Goal: Navigation & Orientation: Find specific page/section

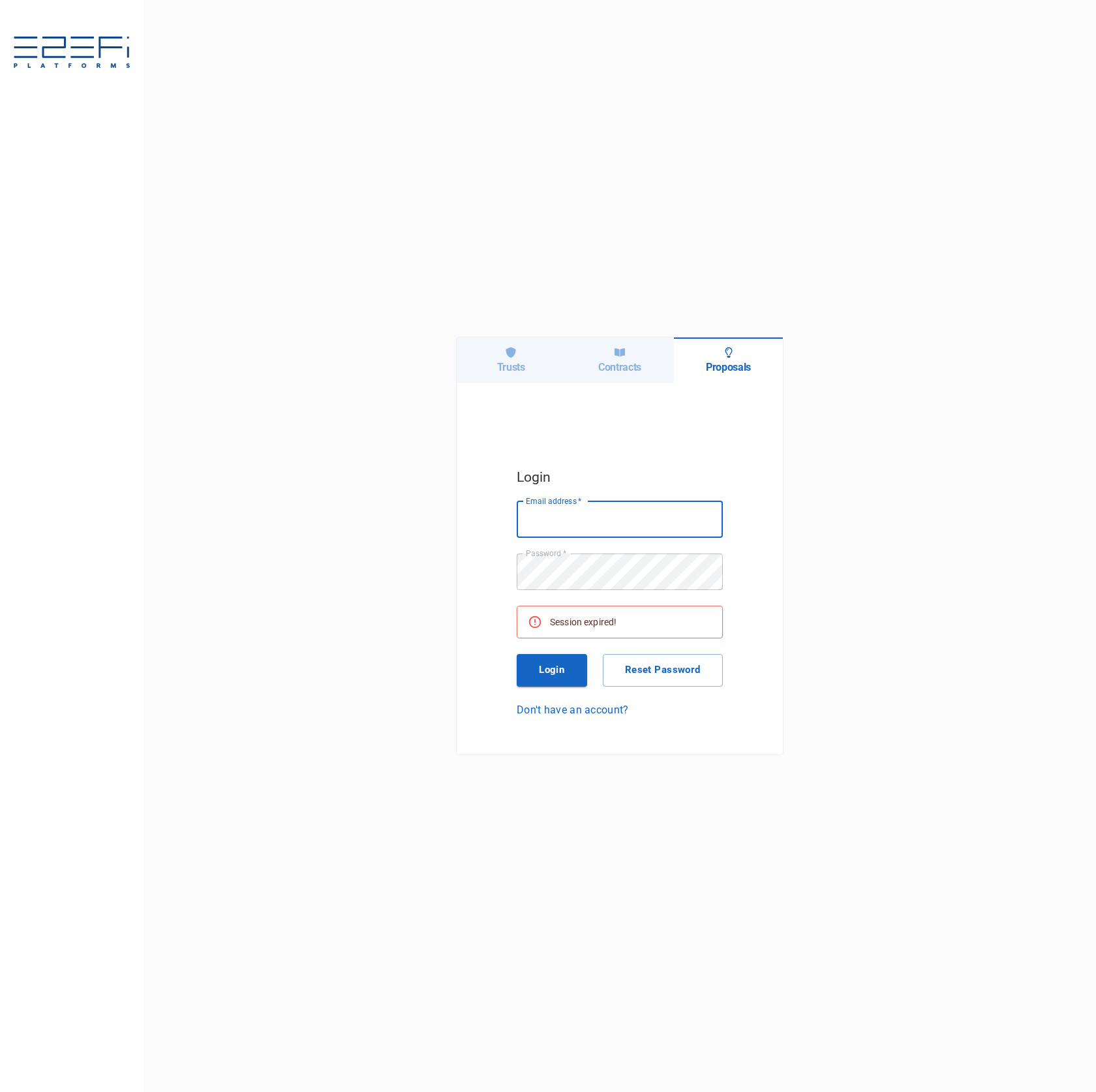
click at [488, 364] on div "Trusts" at bounding box center [511, 360] width 109 height 45
click at [651, 545] on div "Email address   * Email address   * Password   * Password   * Session expired! …" at bounding box center [619, 609] width 206 height 216
click at [657, 529] on input "Email address   *" at bounding box center [619, 519] width 206 height 37
type input "[PERSON_NAME][EMAIL_ADDRESS][DOMAIN_NAME]"
click at [564, 677] on button "Login" at bounding box center [552, 670] width 70 height 33
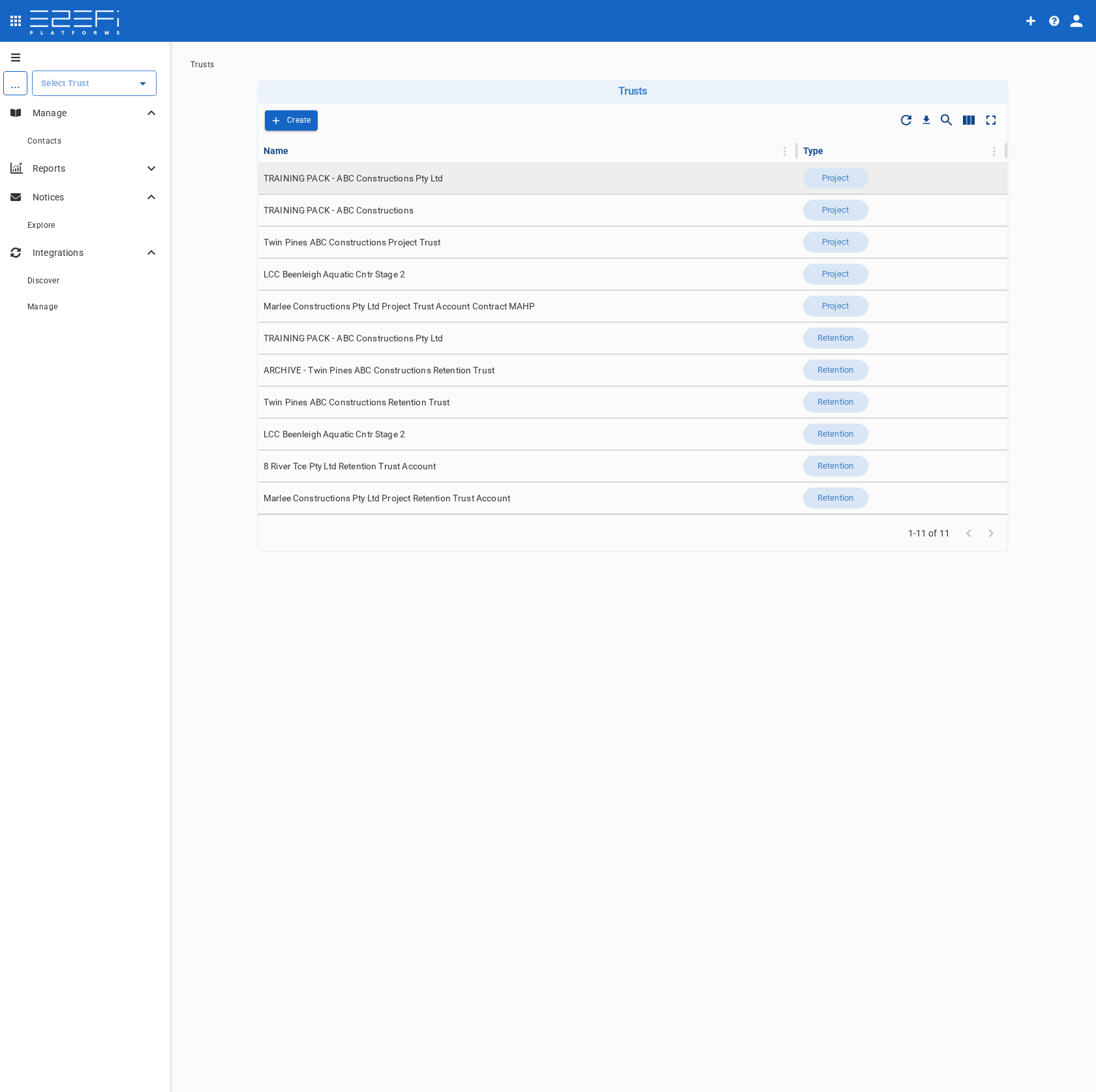
click at [454, 168] on td "TRAINING PACK - ABC Constructions Pty Ltd" at bounding box center [528, 177] width 540 height 31
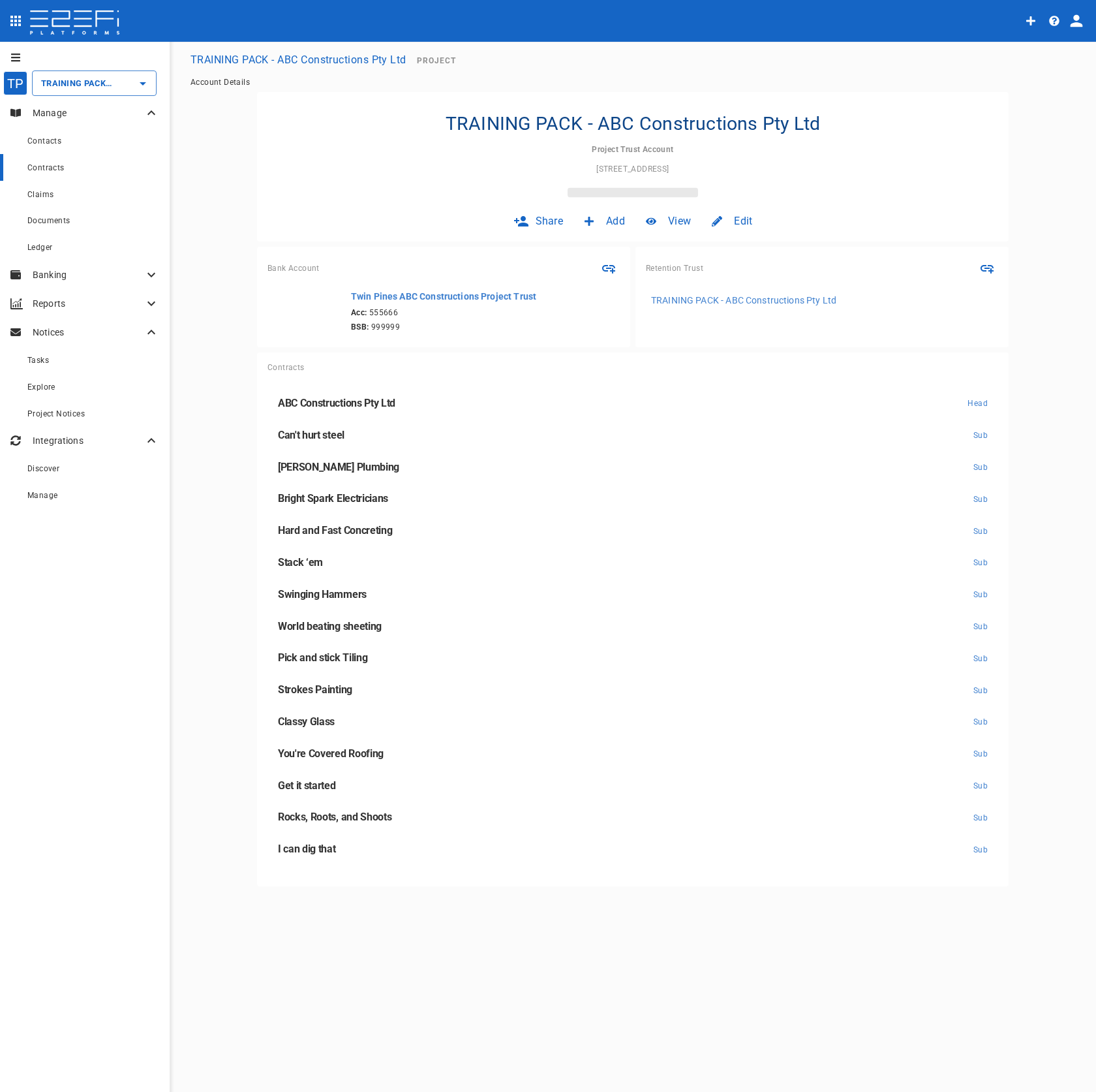
click at [69, 178] on link "Contracts" at bounding box center [85, 168] width 169 height 27
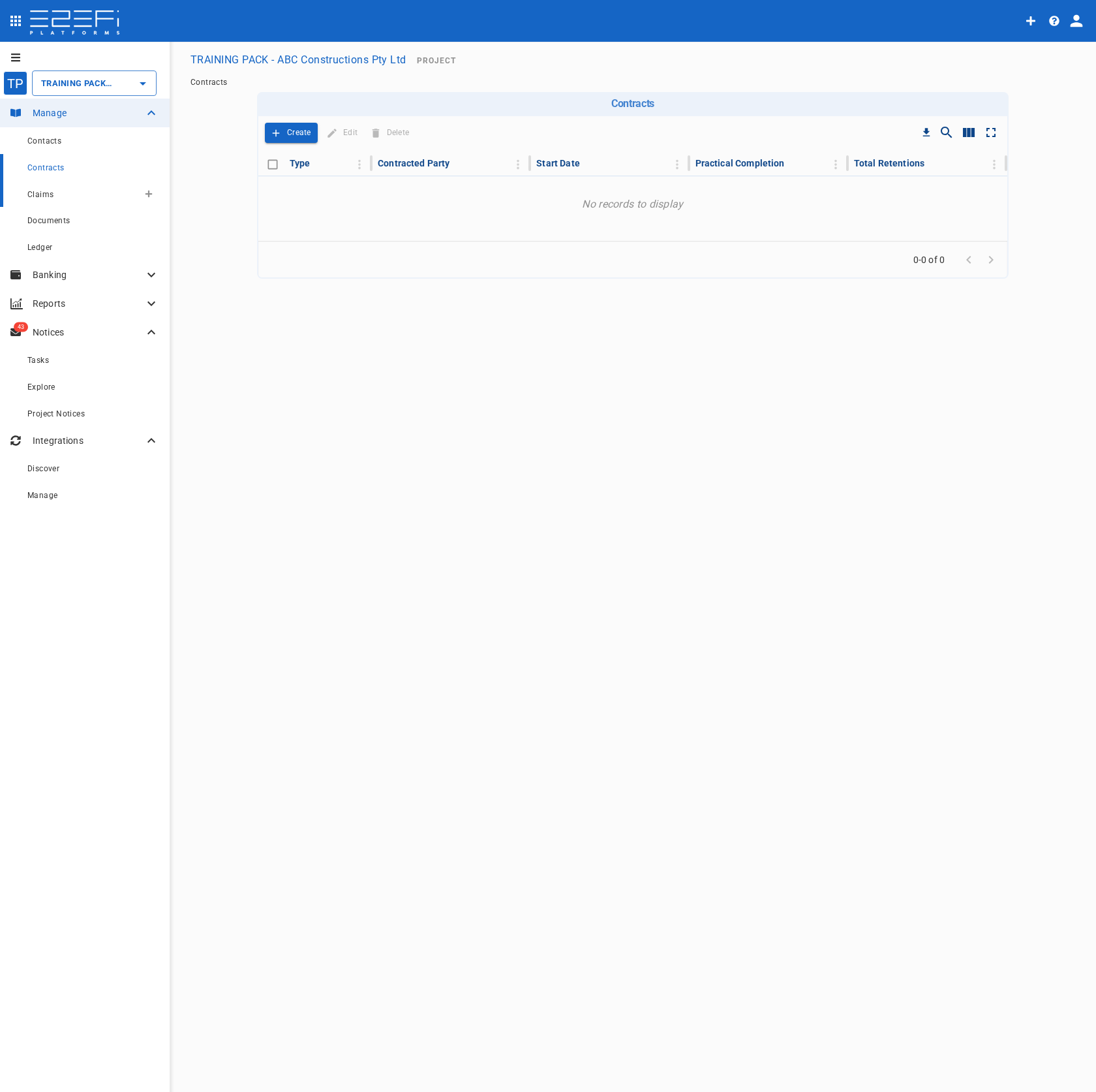
click at [70, 191] on div "Claims" at bounding box center [83, 194] width 110 height 16
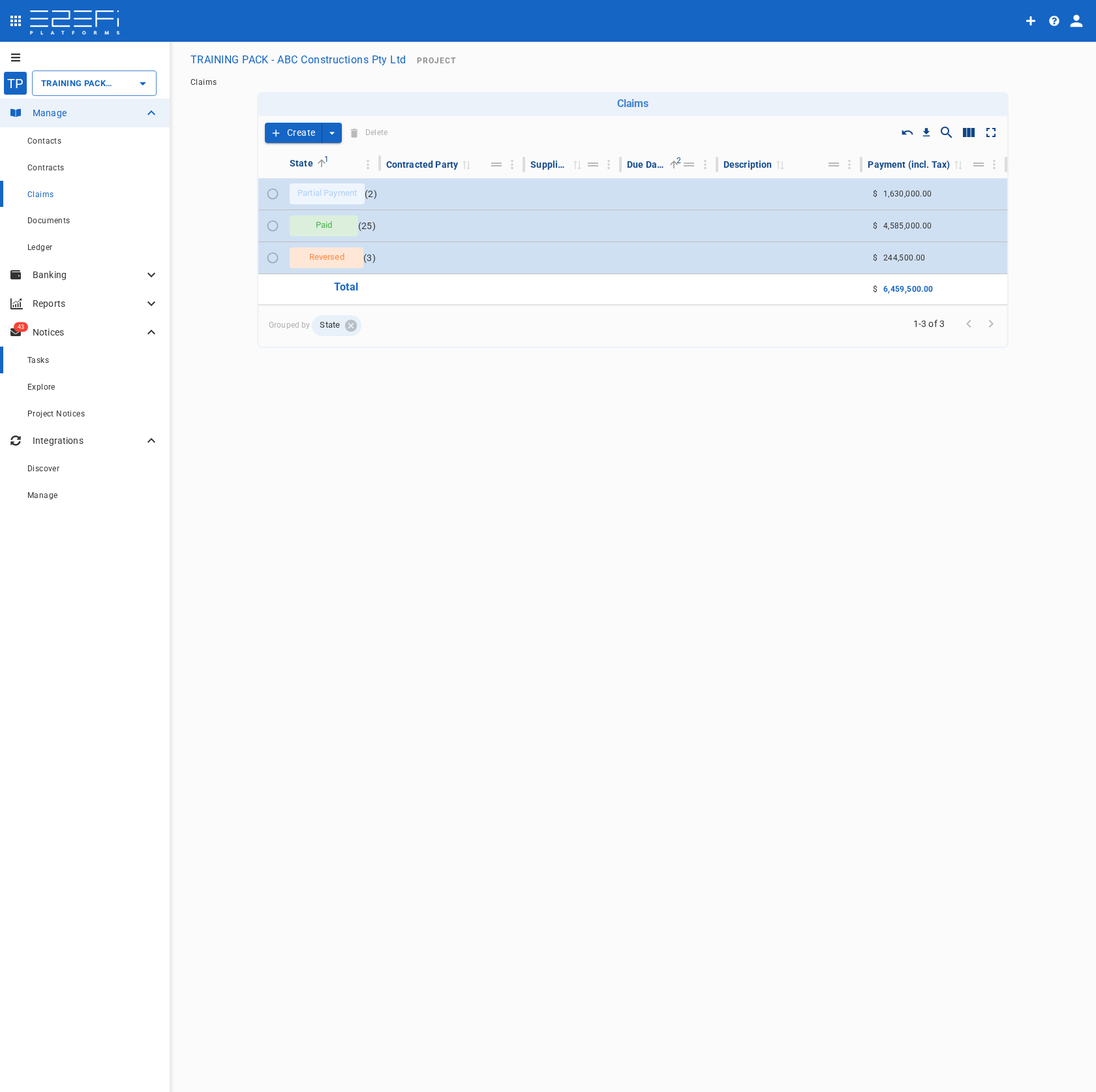
click at [81, 371] on link "Tasks" at bounding box center [85, 360] width 169 height 27
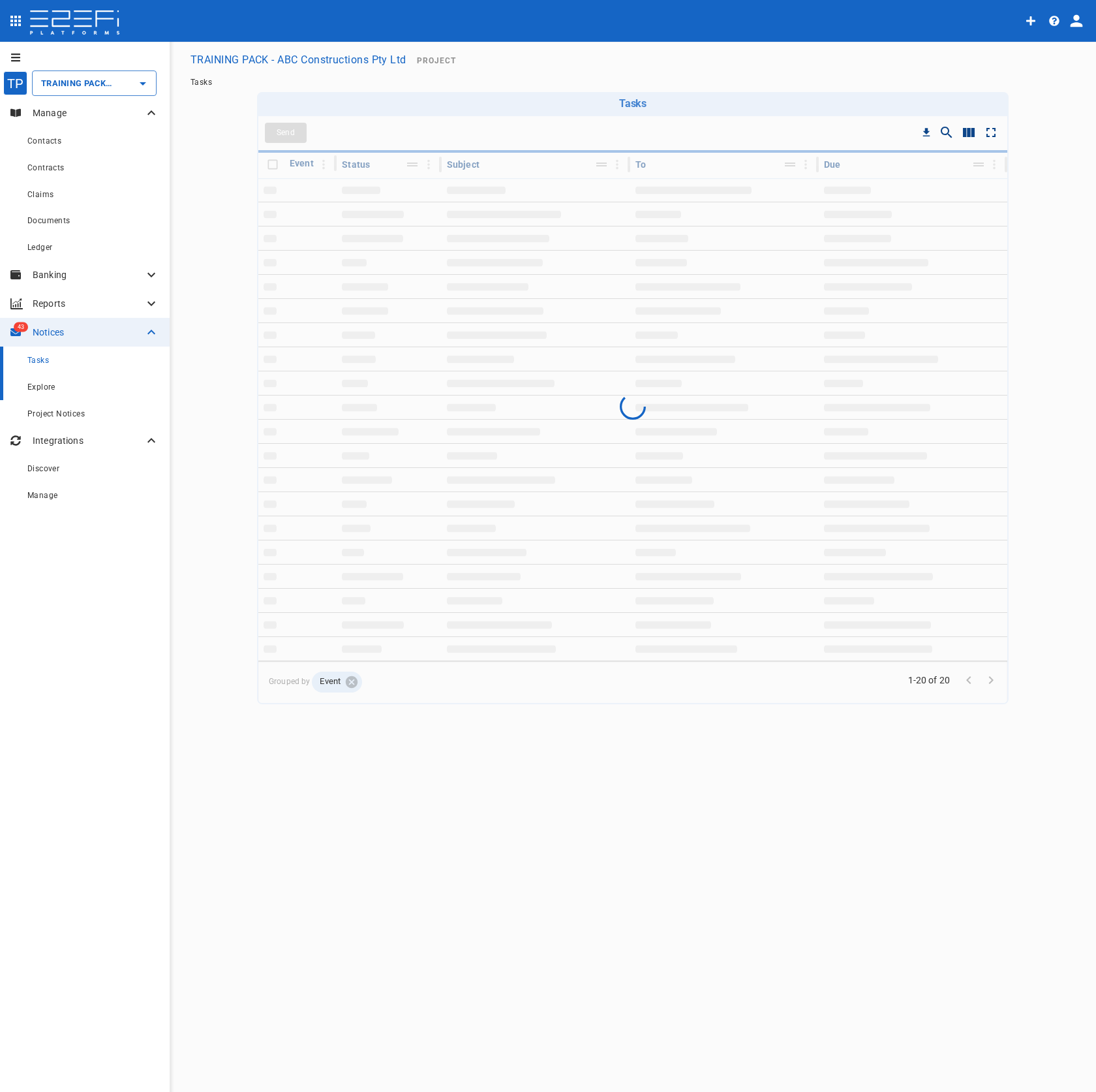
click at [81, 391] on div "Explore" at bounding box center [94, 387] width 132 height 16
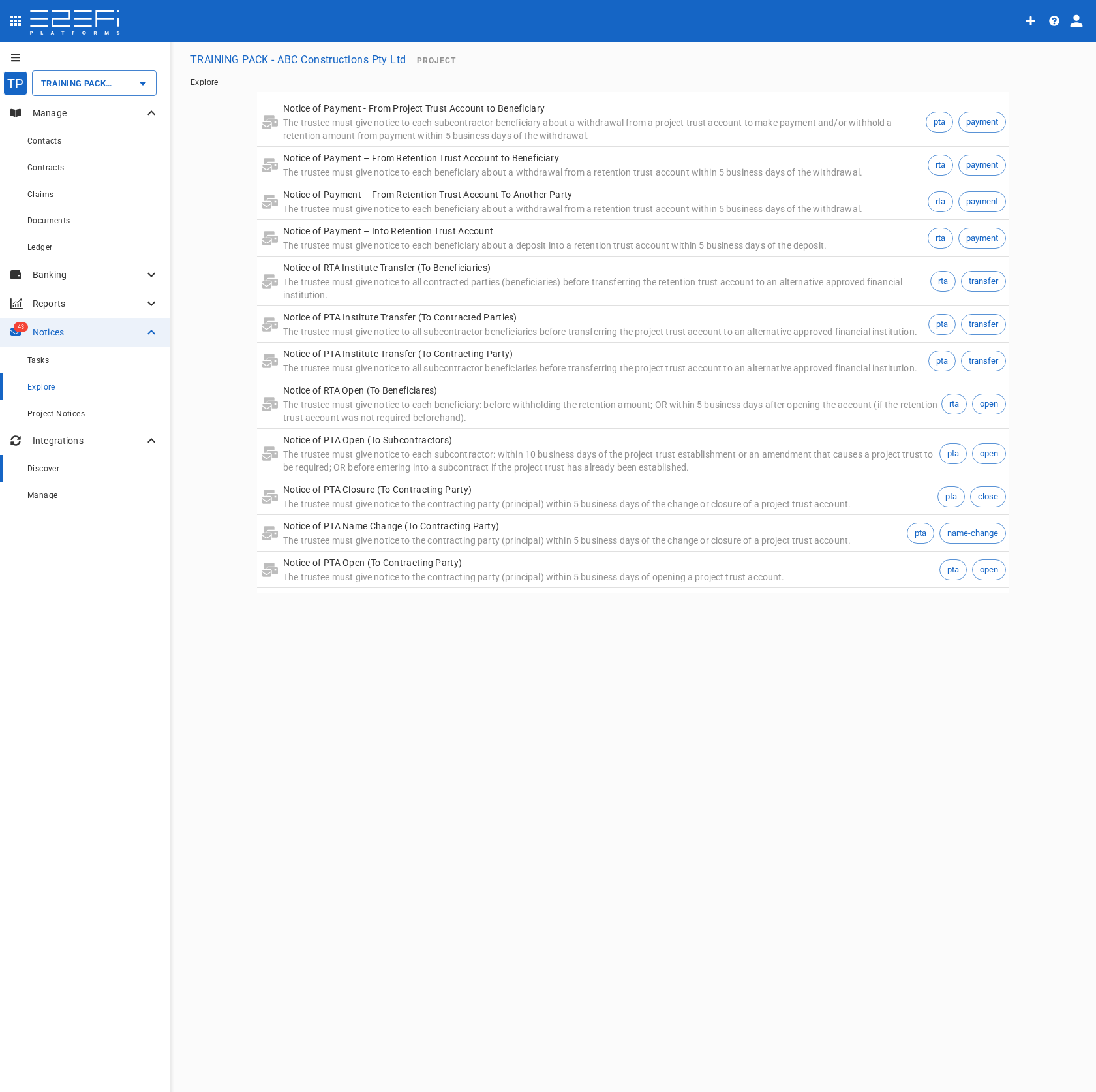
click at [72, 464] on div "Discover" at bounding box center [94, 468] width 132 height 16
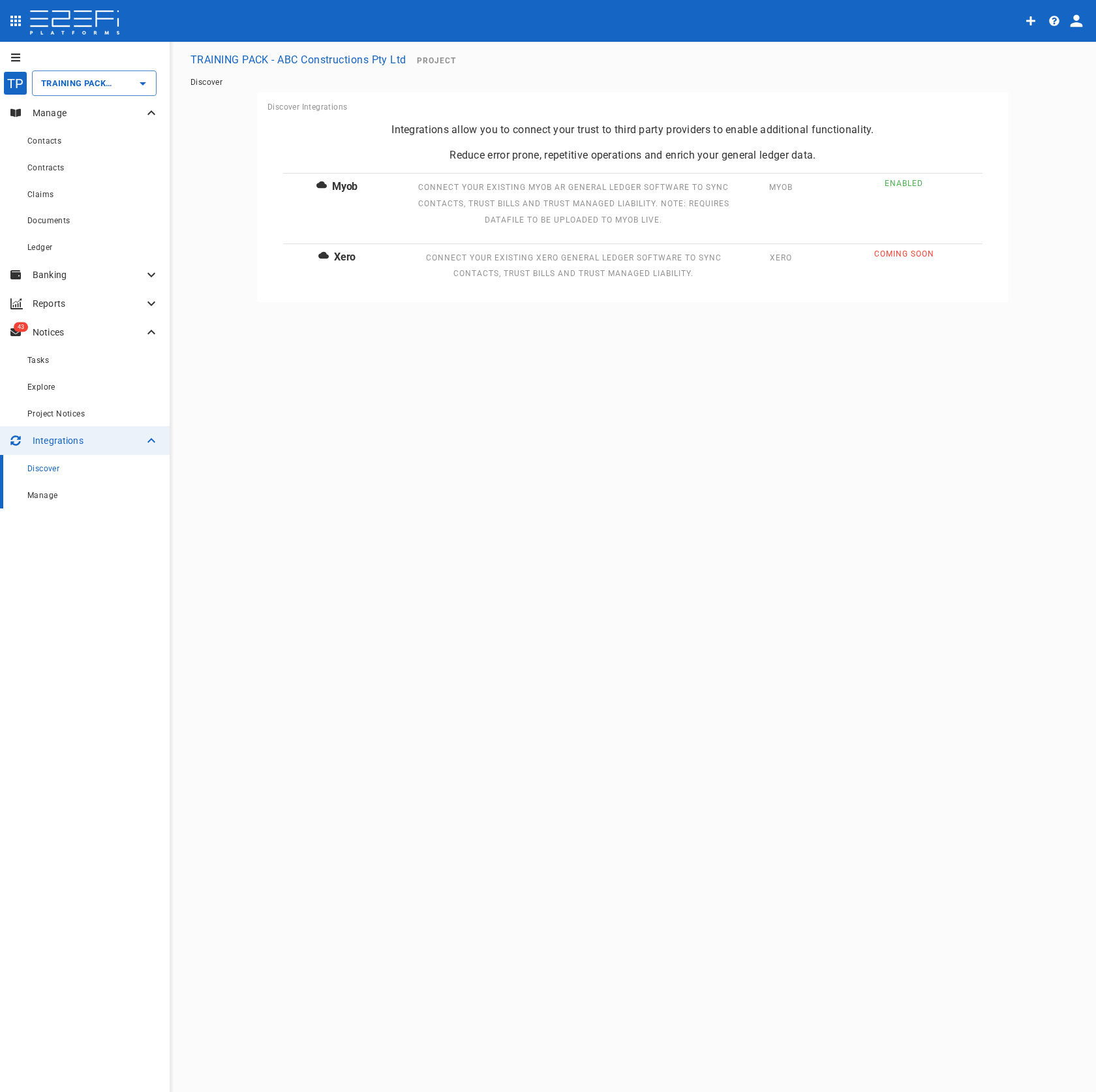
click at [92, 488] on div "Manage" at bounding box center [94, 495] width 132 height 16
